Goal: Communication & Community: Answer question/provide support

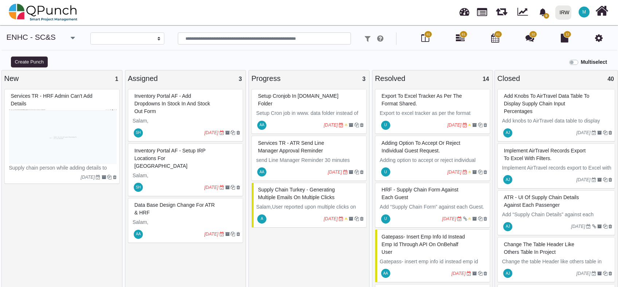
select select
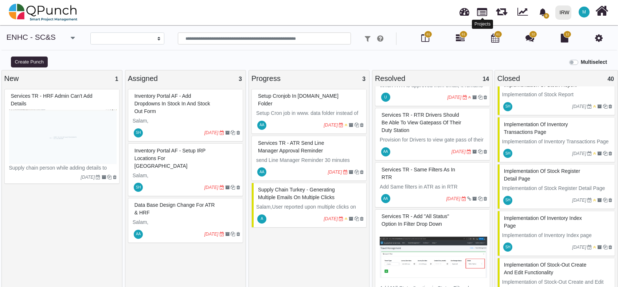
click at [481, 12] on link at bounding box center [482, 11] width 10 height 12
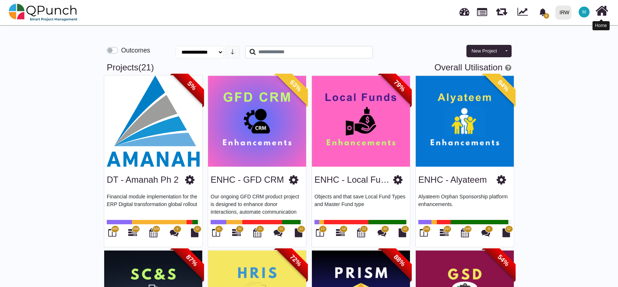
click at [601, 16] on icon at bounding box center [602, 11] width 13 height 14
click at [585, 10] on span "M" at bounding box center [585, 12] width 4 height 4
click at [574, 32] on link "Subscription Settings" at bounding box center [561, 33] width 63 height 10
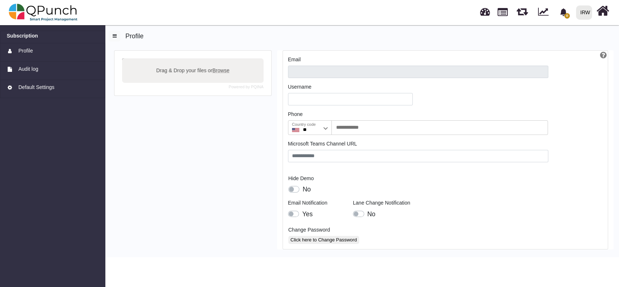
type input "**********"
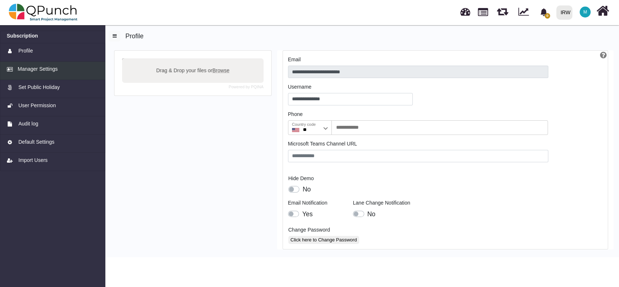
click at [41, 71] on span "Manager Settings" at bounding box center [38, 69] width 40 height 8
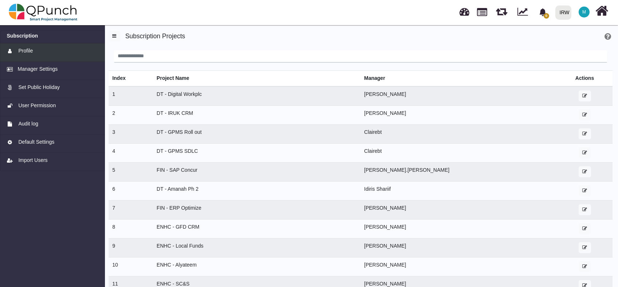
click at [27, 53] on span "Profile" at bounding box center [25, 51] width 15 height 8
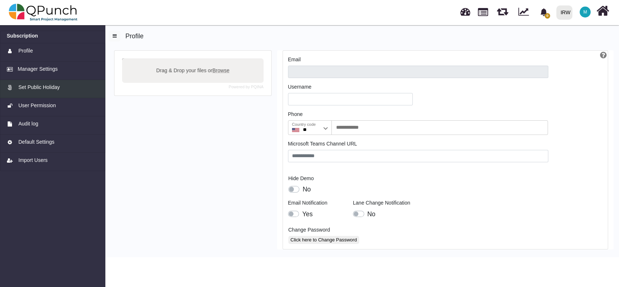
type input "**********"
click at [588, 11] on span "M" at bounding box center [585, 12] width 11 height 11
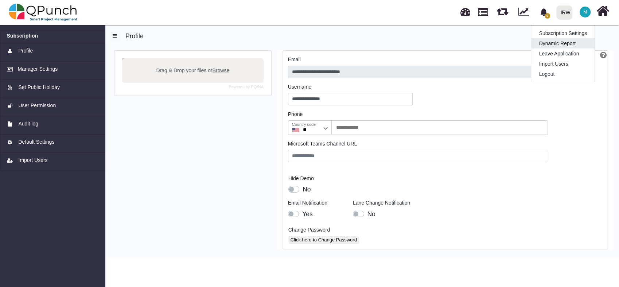
click at [561, 42] on link "Dynamic Report" at bounding box center [562, 43] width 63 height 10
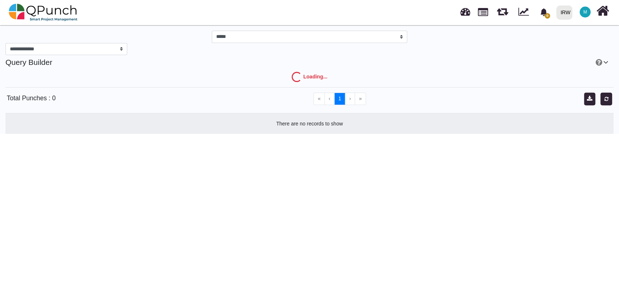
select select "***"
select select "****"
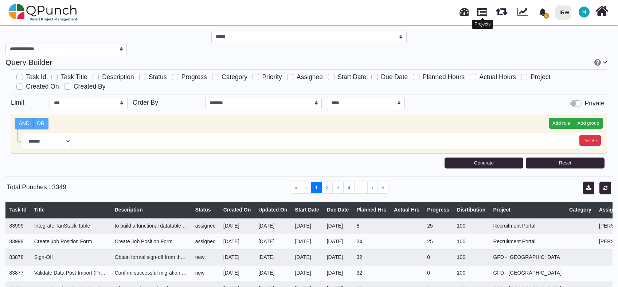
click at [481, 13] on link at bounding box center [482, 11] width 10 height 12
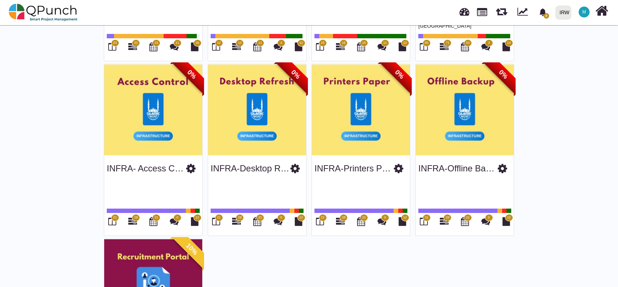
scroll to position [626, 0]
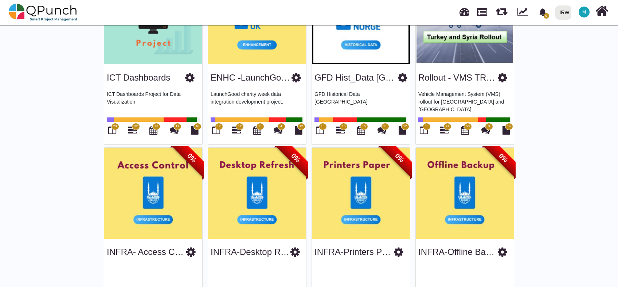
click at [110, 127] on icon at bounding box center [112, 130] width 8 height 9
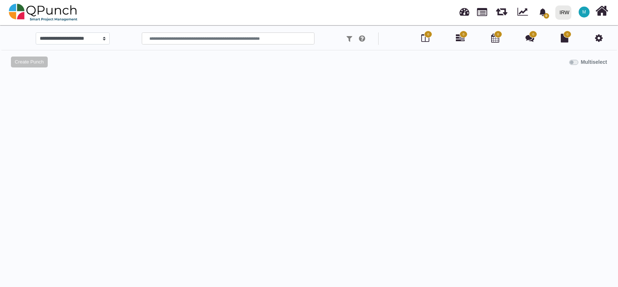
select select
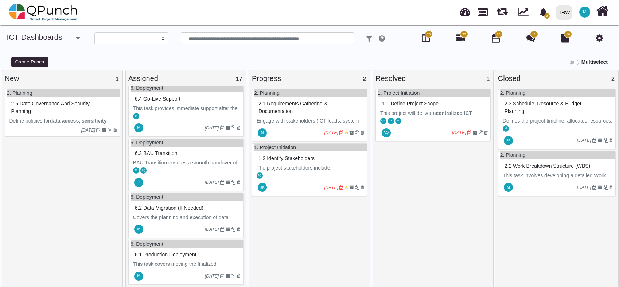
scroll to position [324, 0]
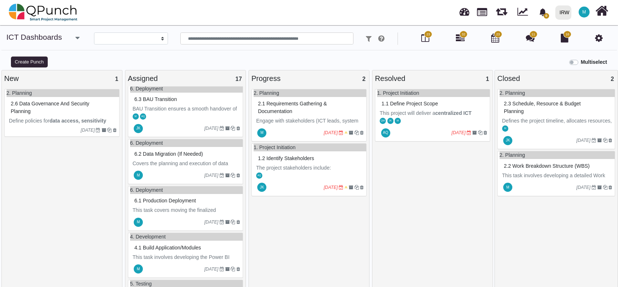
click at [295, 108] on div "2.1 Requirements gathering & documentation" at bounding box center [310, 107] width 108 height 19
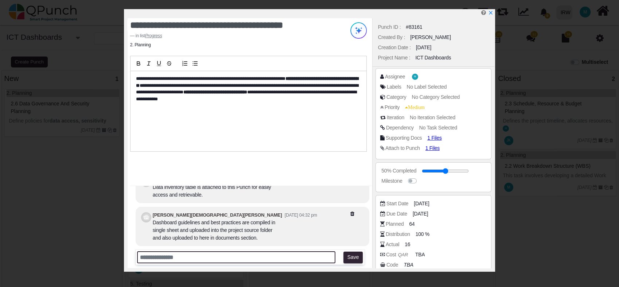
click at [242, 257] on input "text" at bounding box center [236, 257] width 198 height 12
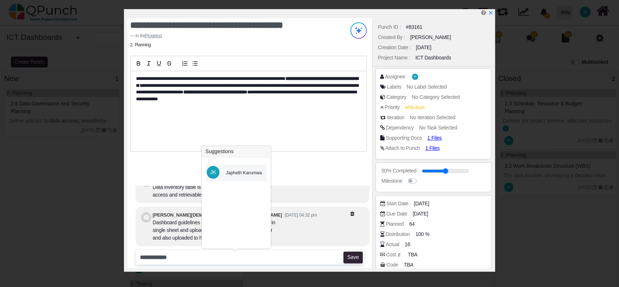
click at [238, 175] on div "Japheth Karumwa" at bounding box center [244, 173] width 36 height 7
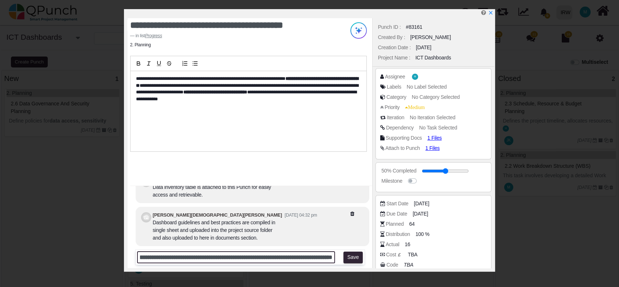
scroll to position [0, 117]
type input "**********"
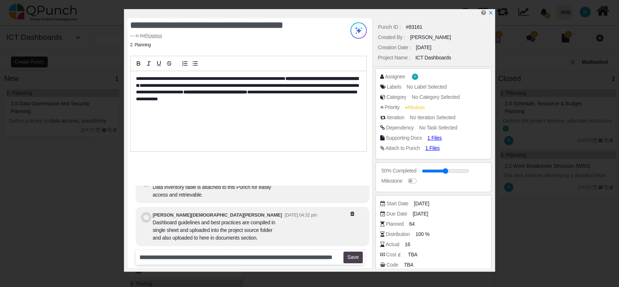
click at [352, 259] on button "Save" at bounding box center [352, 258] width 19 height 12
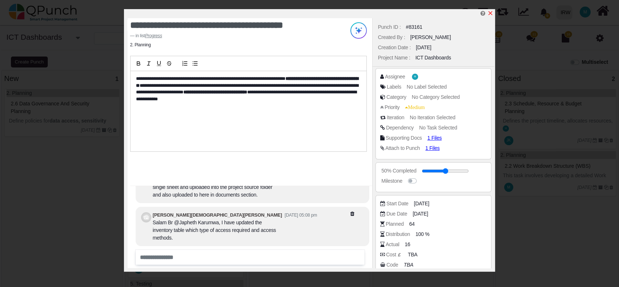
click at [491, 15] on icon "x" at bounding box center [491, 13] width 4 height 4
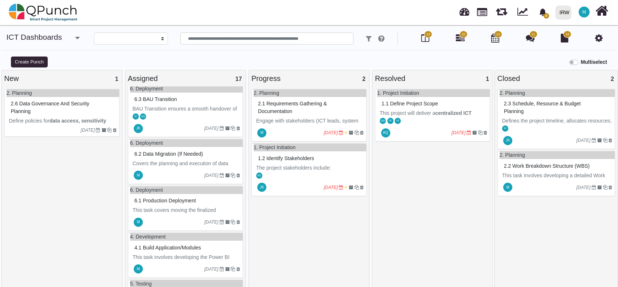
click at [315, 111] on div "2.1 Requirements gathering & documentation" at bounding box center [310, 107] width 108 height 19
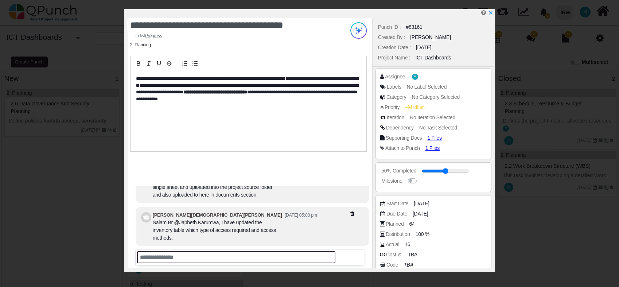
click at [196, 257] on input "text" at bounding box center [236, 257] width 198 height 12
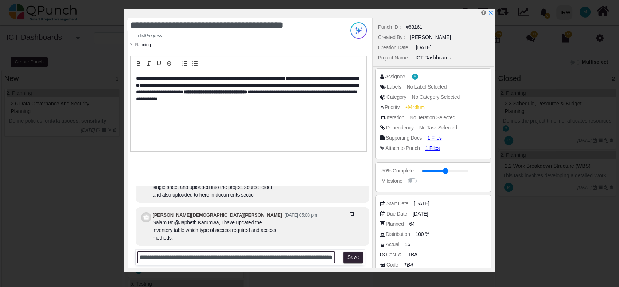
scroll to position [0, 437]
type input "**********"
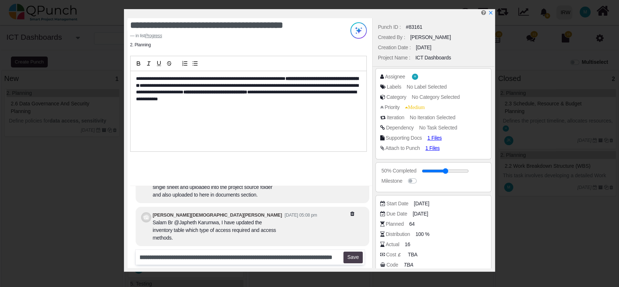
click at [353, 259] on button "Save" at bounding box center [352, 258] width 19 height 12
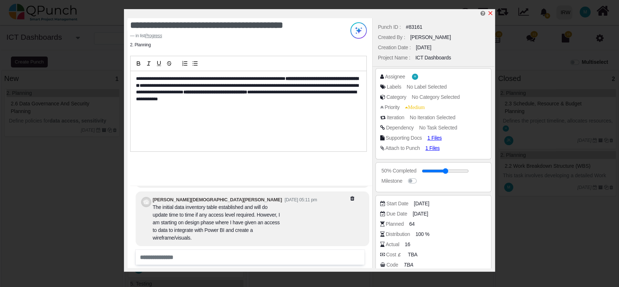
click at [491, 13] on icon "x" at bounding box center [490, 13] width 6 height 6
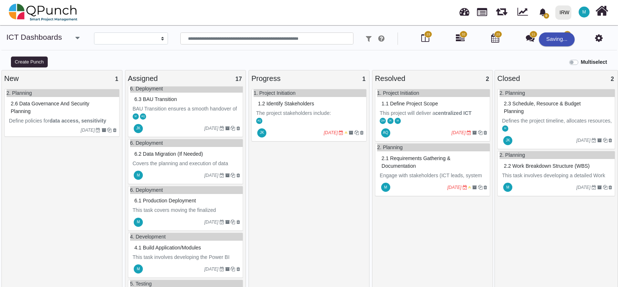
click at [430, 163] on div "2.1 Requirements gathering & documentation" at bounding box center [434, 162] width 108 height 19
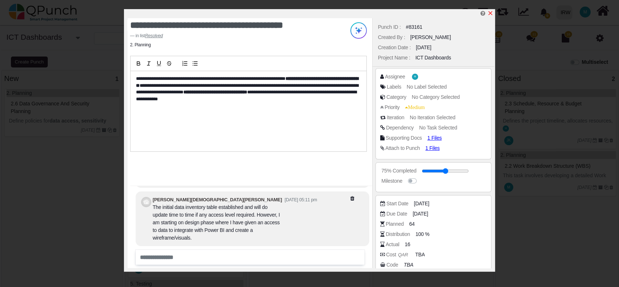
click at [492, 13] on icon "x" at bounding box center [490, 13] width 6 height 6
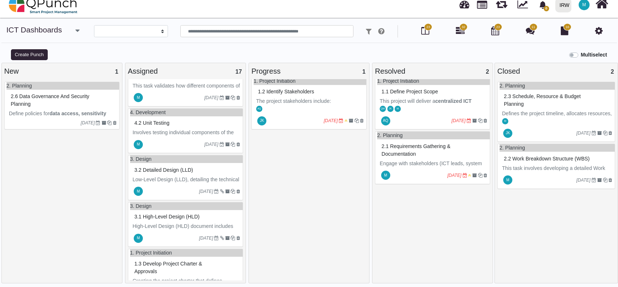
scroll to position [655, 0]
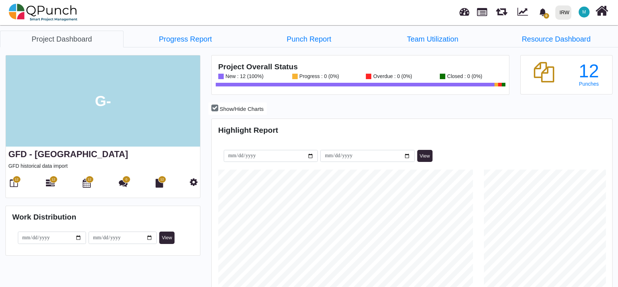
scroll to position [127, 133]
click at [482, 12] on link at bounding box center [482, 11] width 10 height 12
